Goal: Transaction & Acquisition: Purchase product/service

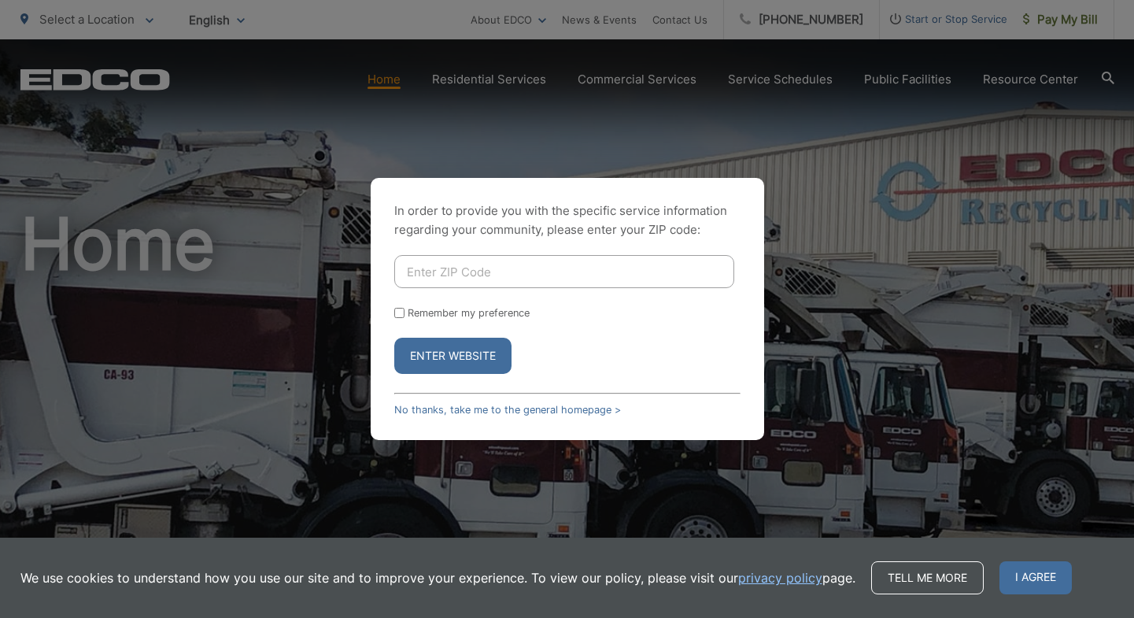
click at [493, 286] on input "Enter ZIP Code" at bounding box center [564, 271] width 340 height 33
type input "92081"
click at [458, 376] on div "In order to provide you with the specific service information regarding your co…" at bounding box center [567, 309] width 393 height 262
click at [460, 359] on button "Enter Website" at bounding box center [452, 356] width 117 height 36
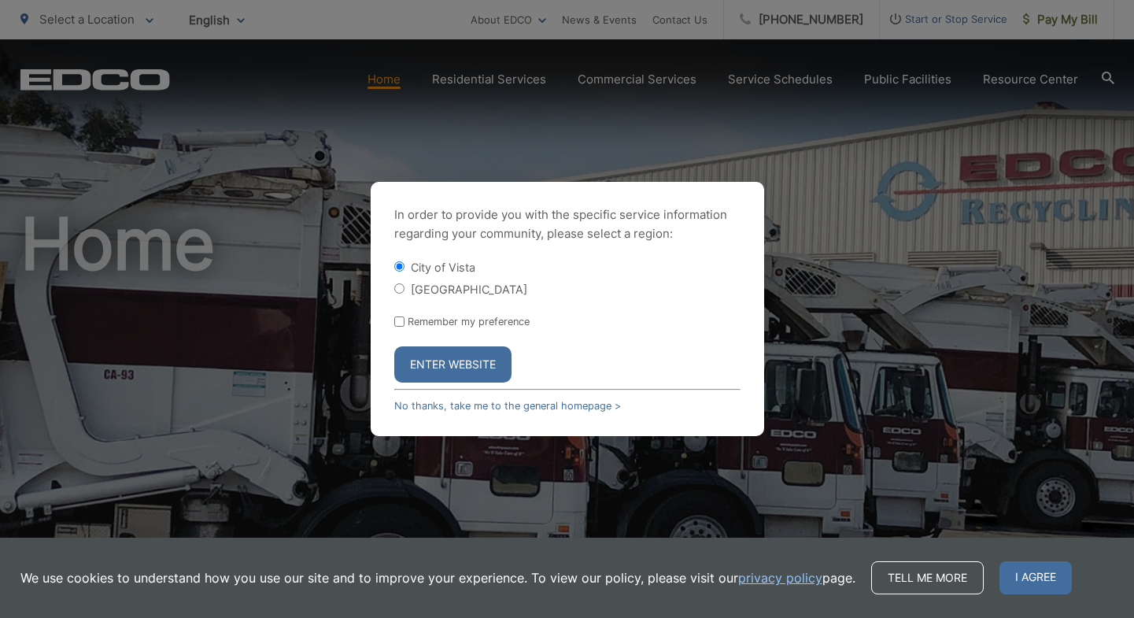
click at [481, 364] on button "Enter Website" at bounding box center [452, 364] width 117 height 36
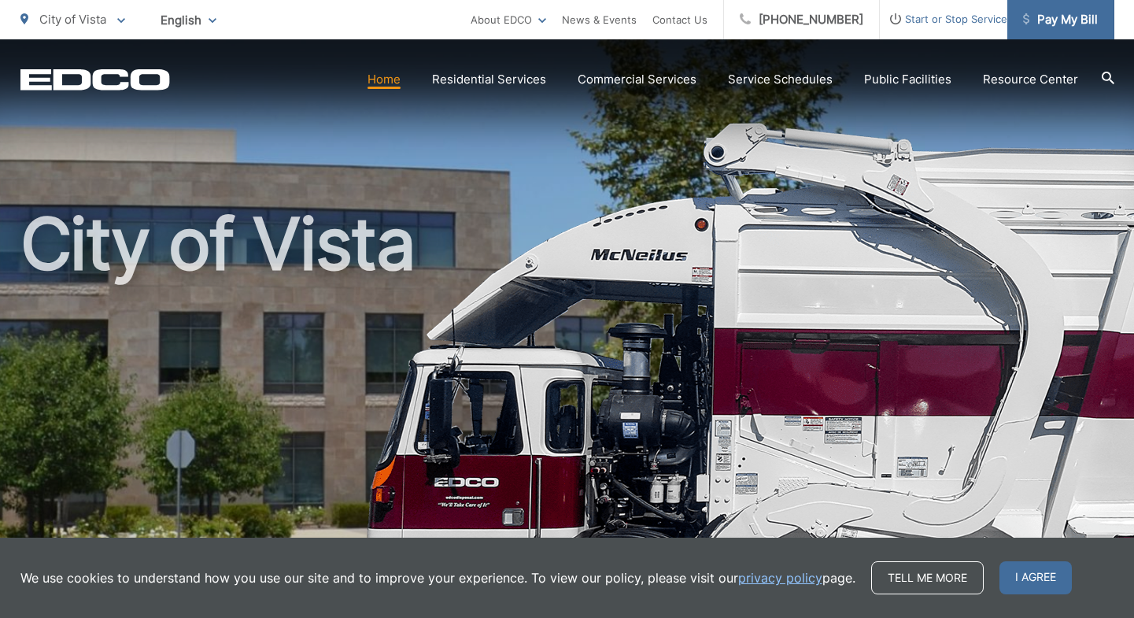
click at [1066, 17] on span "Pay My Bill" at bounding box center [1060, 19] width 75 height 19
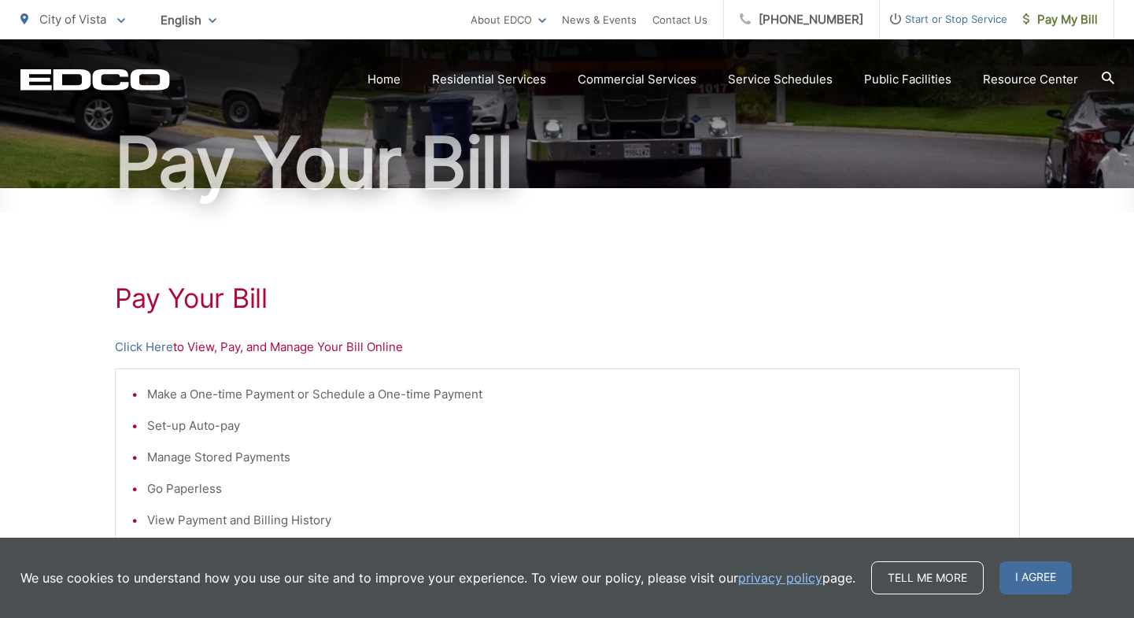
scroll to position [127, 0]
click at [1047, 570] on span "I agree" at bounding box center [1035, 577] width 72 height 33
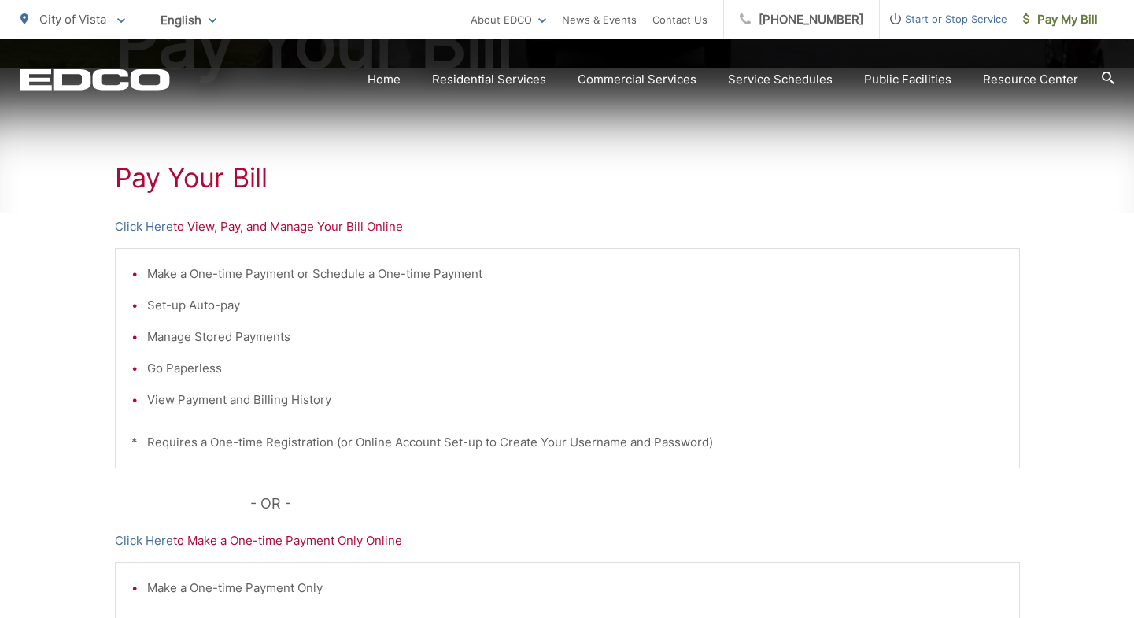
scroll to position [252, 0]
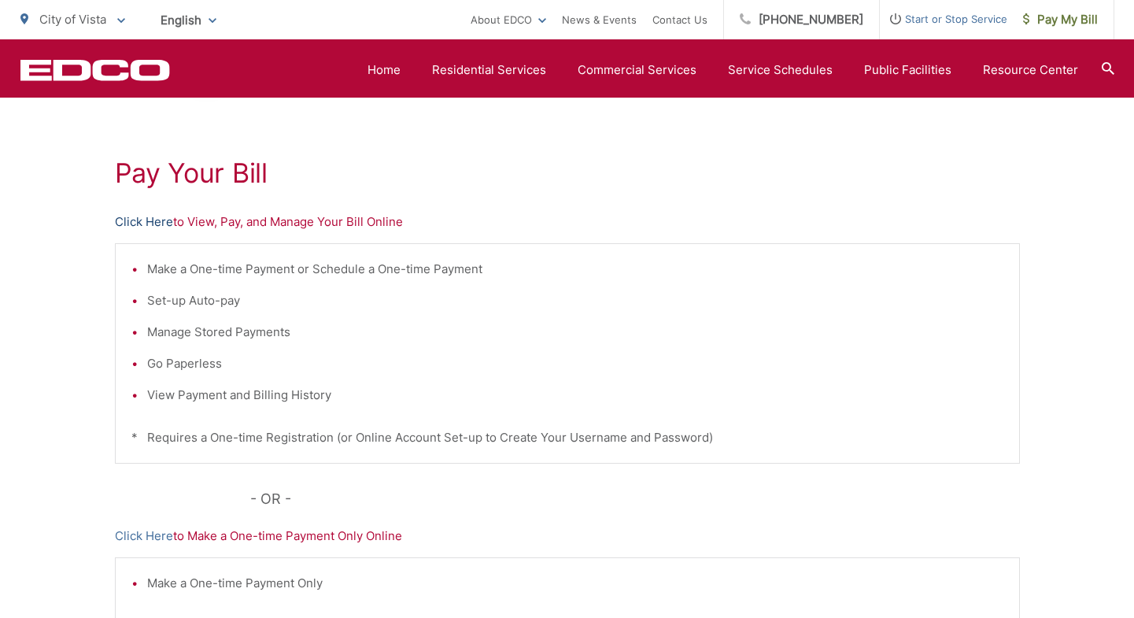
click at [135, 213] on link "Click Here" at bounding box center [144, 221] width 58 height 19
click at [762, 157] on h1 "Pay Your Bill" at bounding box center [567, 172] width 905 height 31
